Goal: Task Accomplishment & Management: Complete application form

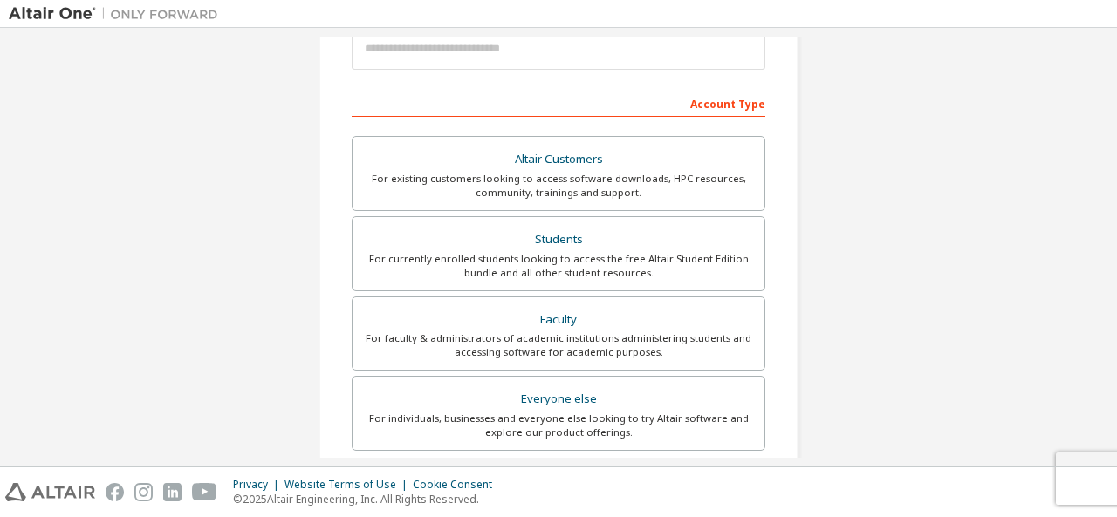
scroll to position [209, 0]
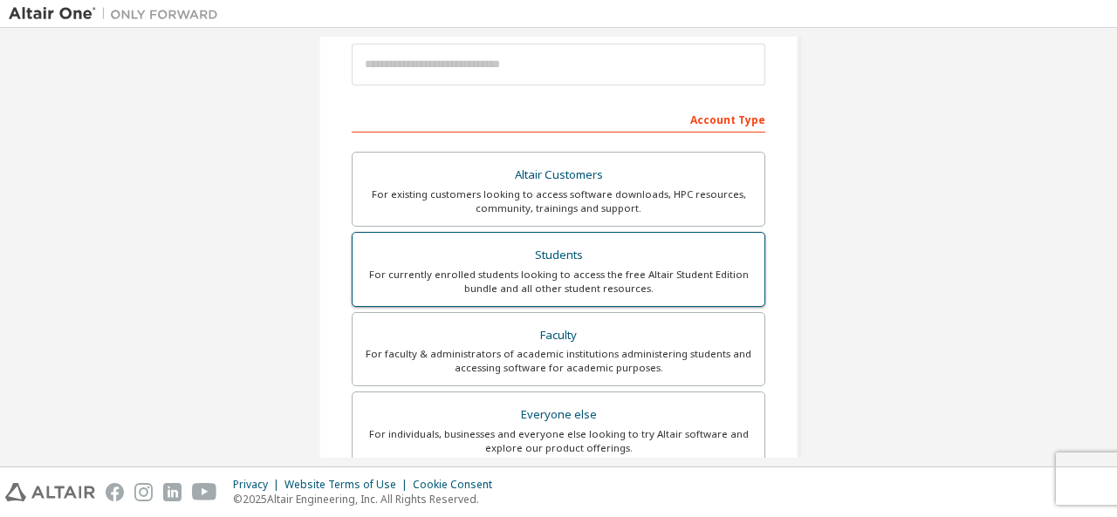
click at [557, 279] on div "For currently enrolled students looking to access the free Altair Student Editi…" at bounding box center [558, 282] width 391 height 28
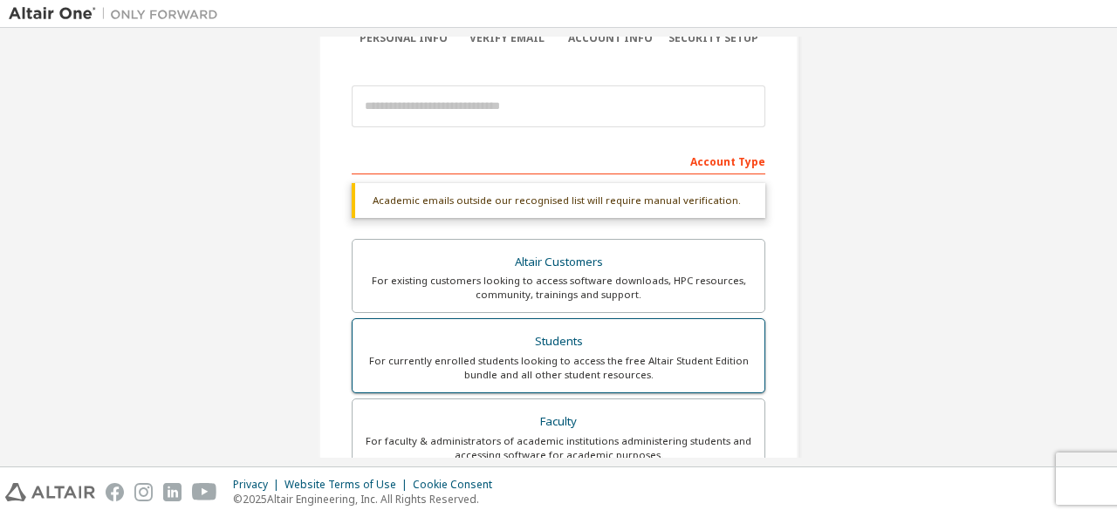
scroll to position [161, 0]
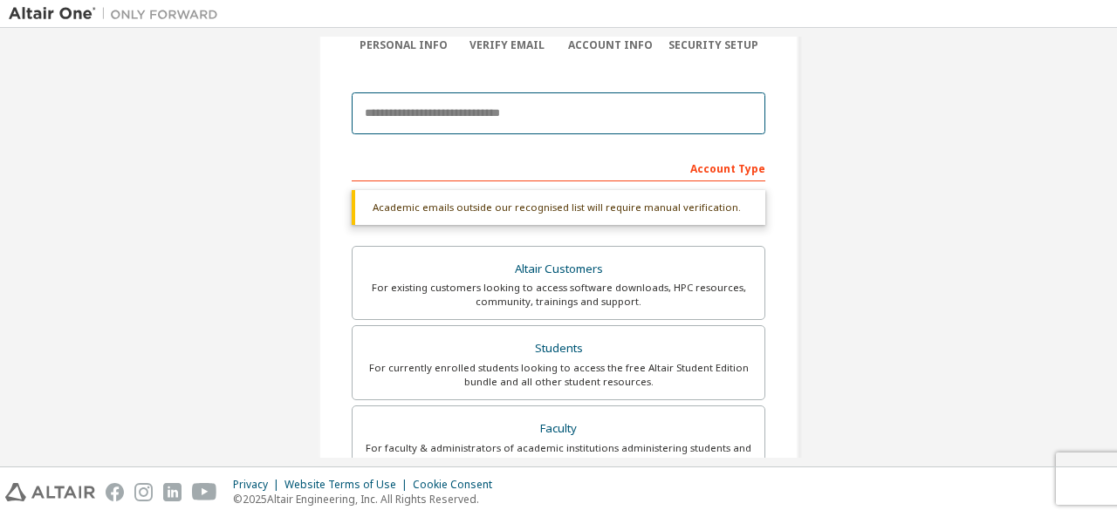
click at [479, 113] on input "email" at bounding box center [559, 113] width 414 height 42
type input "*"
type input "**********"
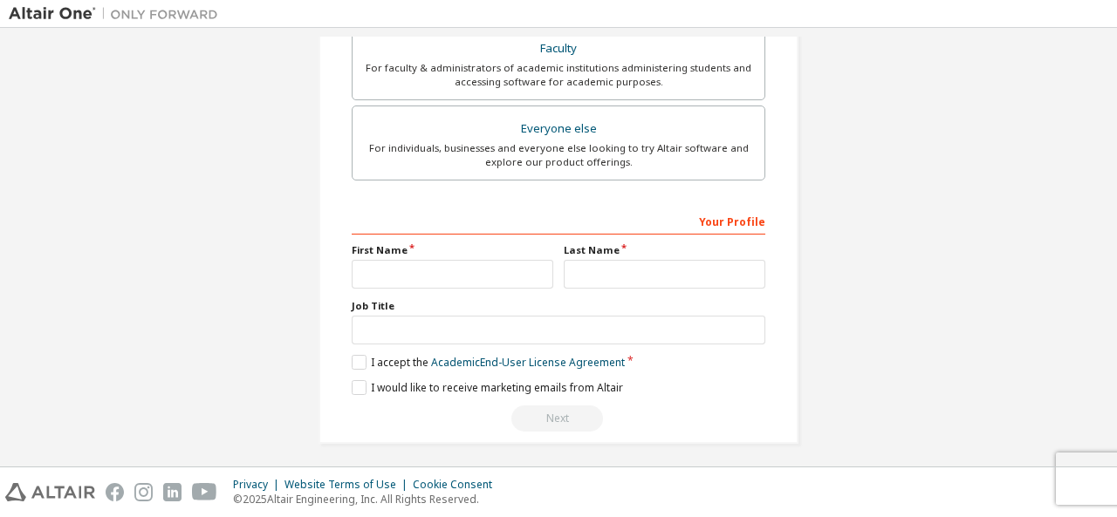
scroll to position [543, 0]
click at [403, 263] on input "text" at bounding box center [453, 272] width 202 height 29
type input "*****"
click at [607, 266] on input "text" at bounding box center [665, 272] width 202 height 29
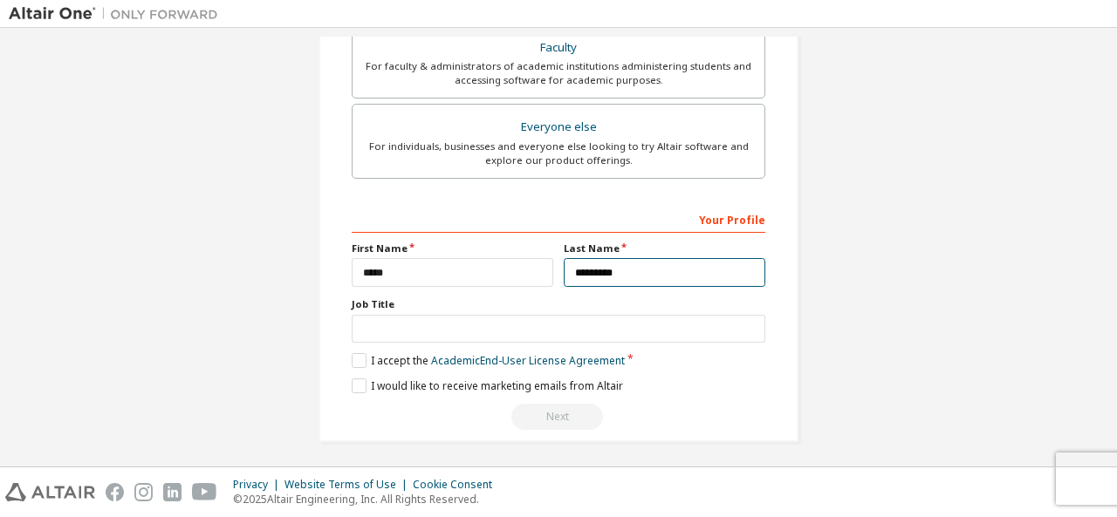
type input "*********"
click at [527, 303] on label "Job Title" at bounding box center [559, 304] width 414 height 14
click at [354, 358] on label "I accept the Academic End-User License Agreement" at bounding box center [488, 360] width 273 height 15
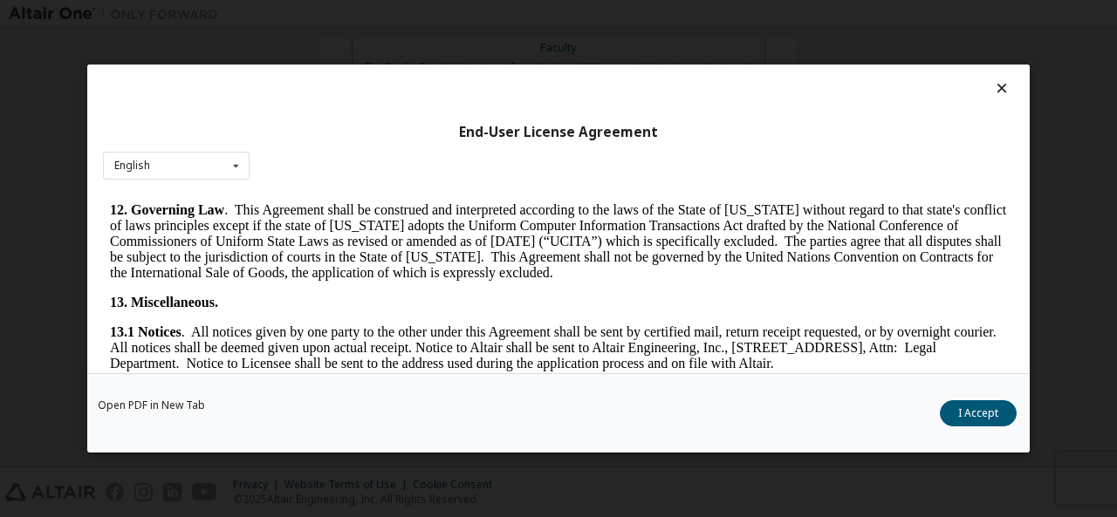
scroll to position [2912, 0]
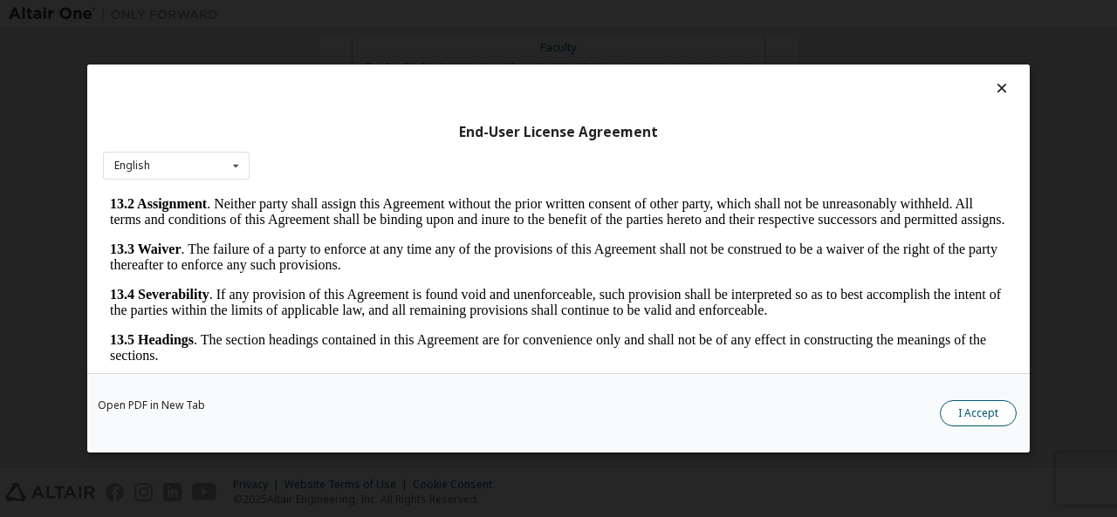
click at [975, 415] on button "I Accept" at bounding box center [978, 413] width 77 height 26
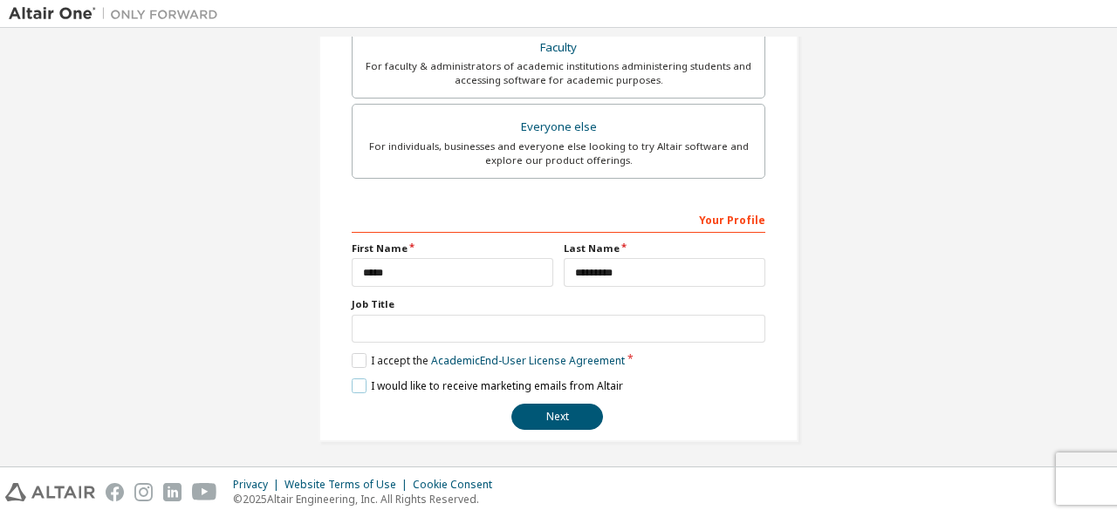
click at [361, 384] on label "I would like to receive marketing emails from Altair" at bounding box center [487, 386] width 271 height 15
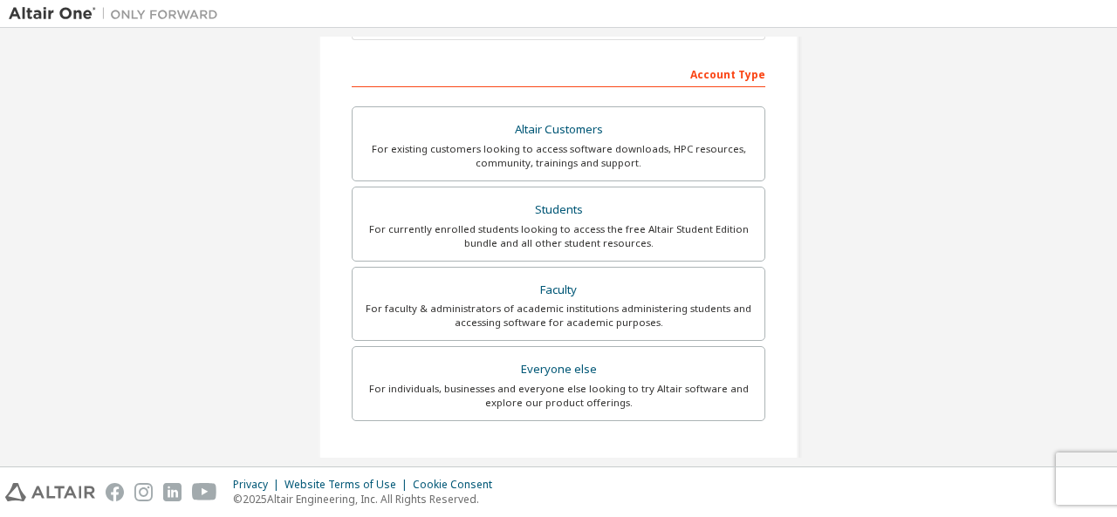
scroll to position [497, 0]
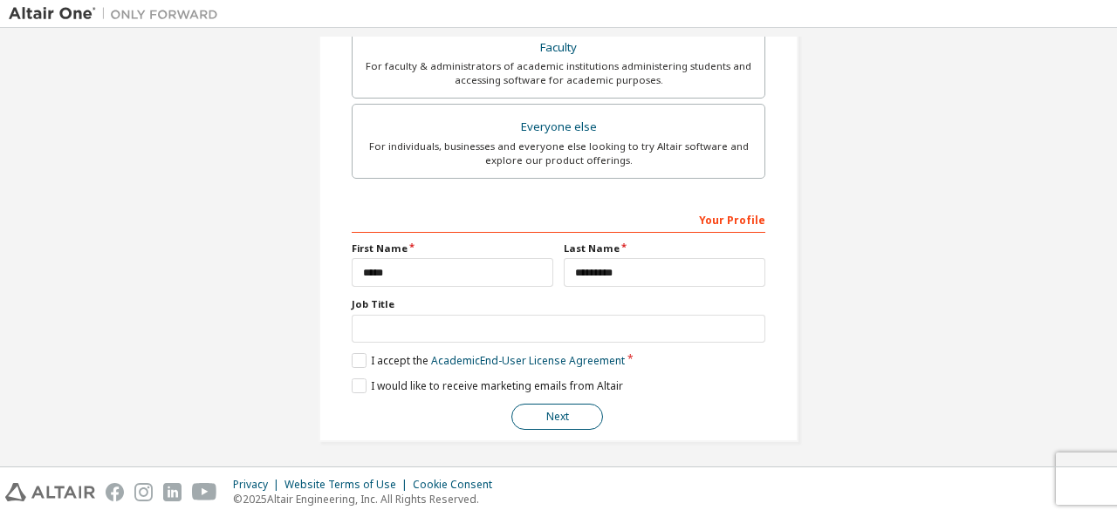
click at [555, 404] on button "Next" at bounding box center [557, 417] width 92 height 26
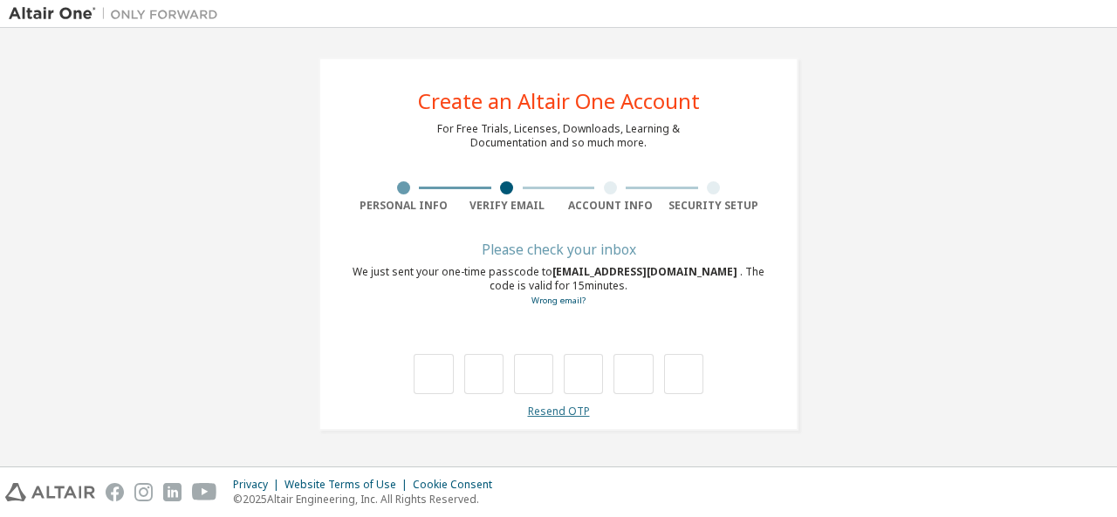
type input "*"
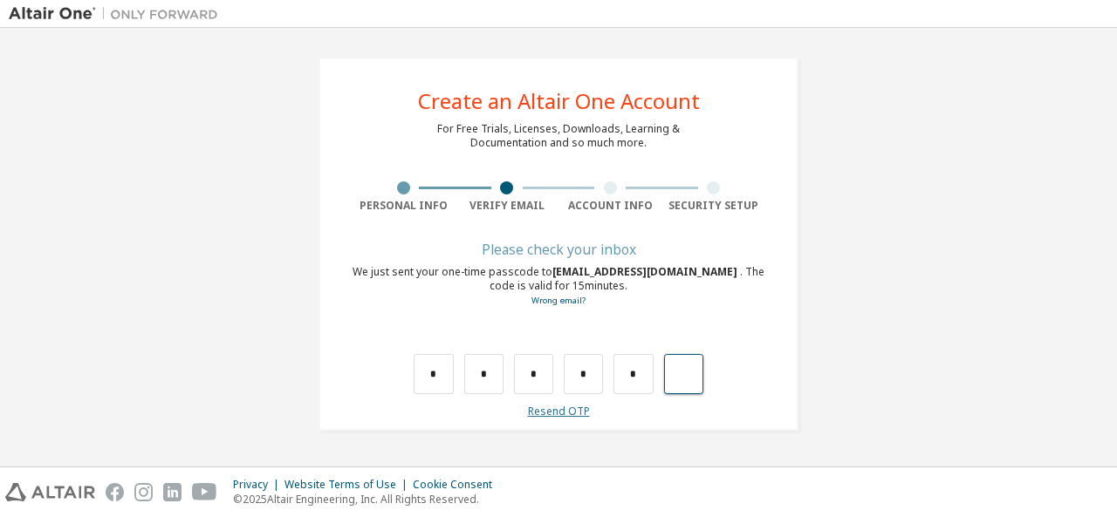
type input "*"
